Goal: Navigation & Orientation: Go to known website

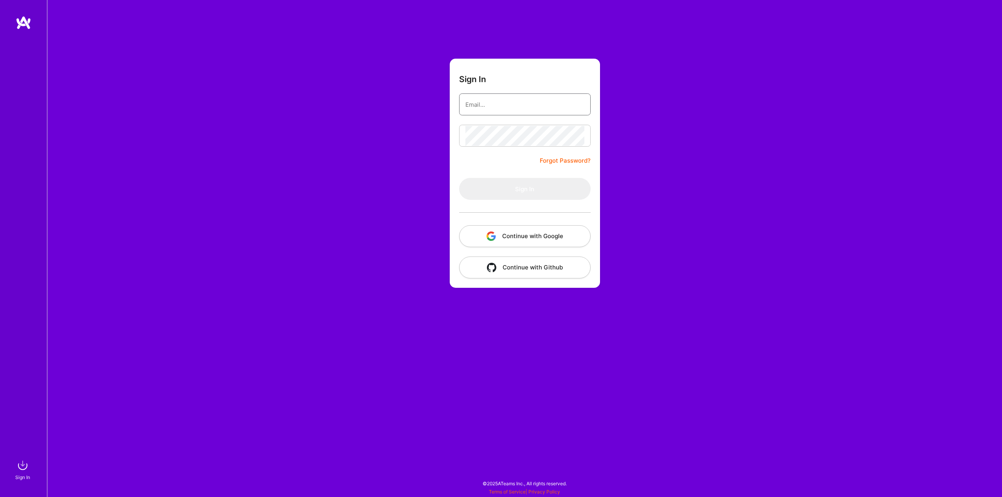
type input "[EMAIL_ADDRESS][DOMAIN_NAME]"
click at [496, 105] on input "[EMAIL_ADDRESS][DOMAIN_NAME]" at bounding box center [524, 105] width 119 height 20
click at [470, 196] on button "Sign In" at bounding box center [524, 189] width 131 height 22
